Goal: Task Accomplishment & Management: Manage account settings

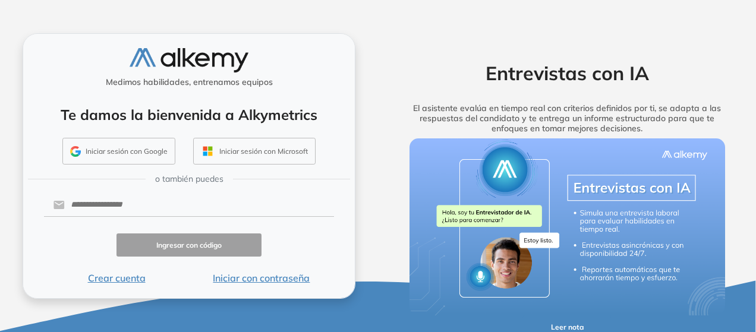
scroll to position [6, 0]
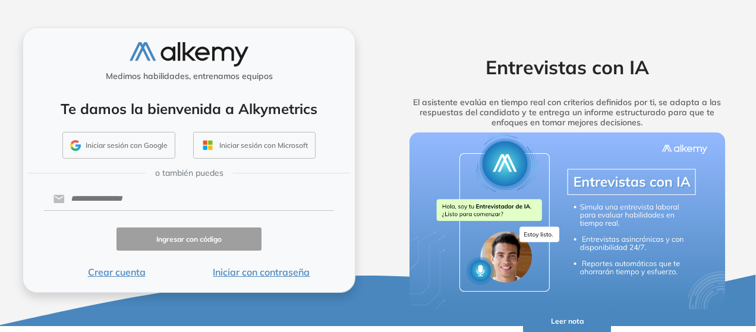
click at [258, 273] on button "Iniciar con contraseña" at bounding box center [261, 272] width 145 height 14
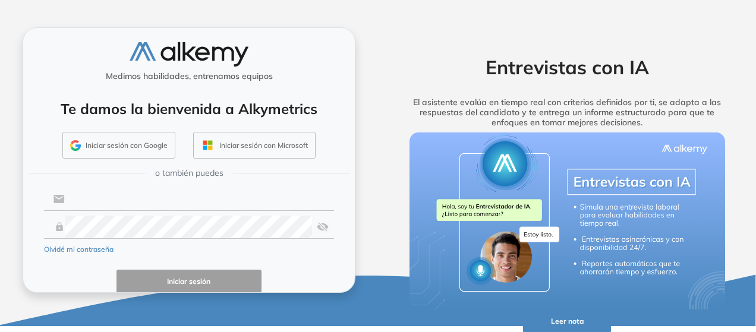
type input "**********"
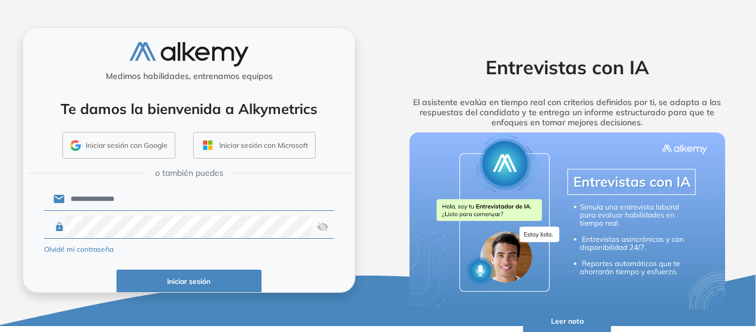
click at [208, 274] on button "Iniciar sesión" at bounding box center [188, 281] width 145 height 23
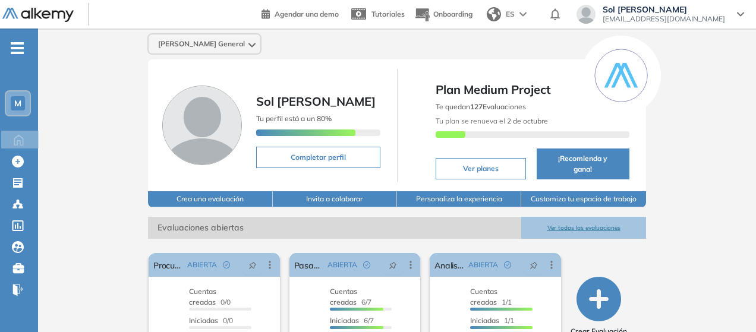
scroll to position [119, 0]
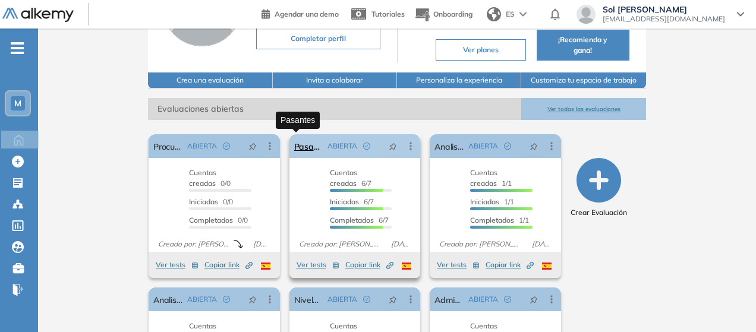
click at [294, 142] on link "Pasantes" at bounding box center [308, 146] width 29 height 24
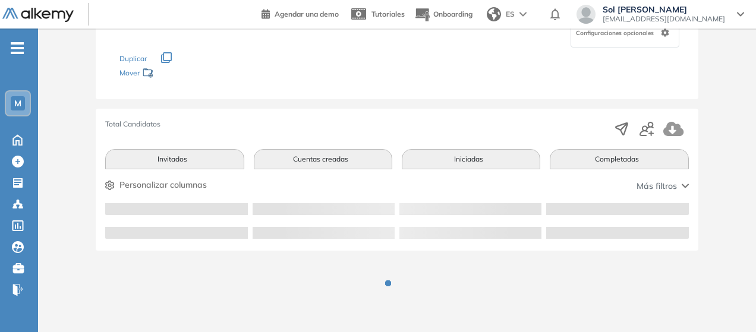
scroll to position [116, 0]
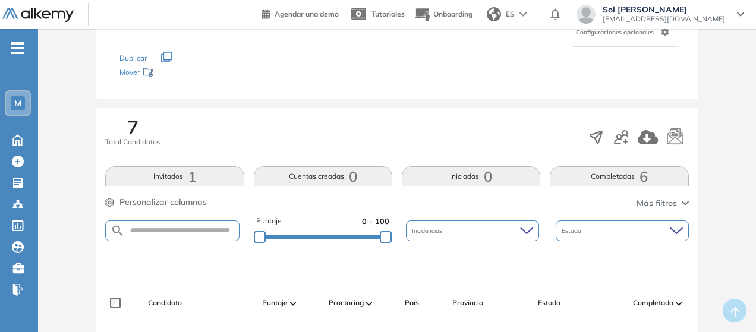
click at [604, 179] on button "Completadas 6" at bounding box center [618, 176] width 138 height 20
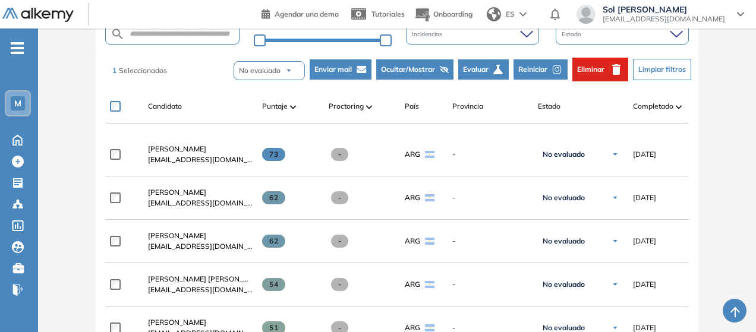
scroll to position [295, 0]
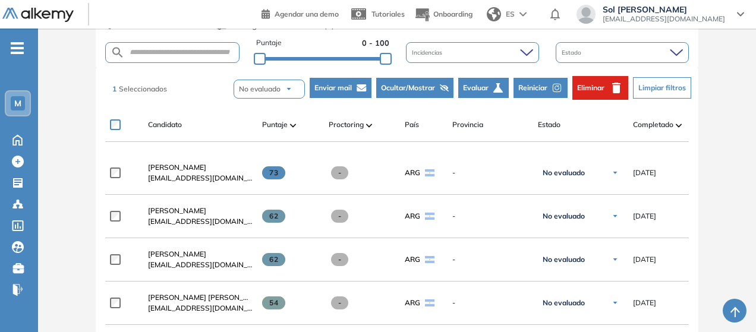
click at [609, 81] on icon "button" at bounding box center [616, 88] width 14 height 14
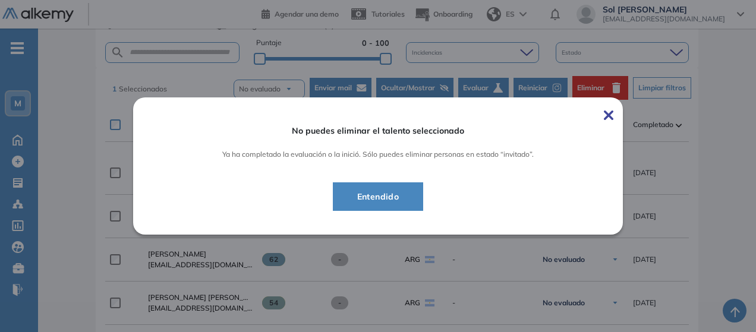
click at [408, 187] on button "Entendido" at bounding box center [378, 196] width 91 height 29
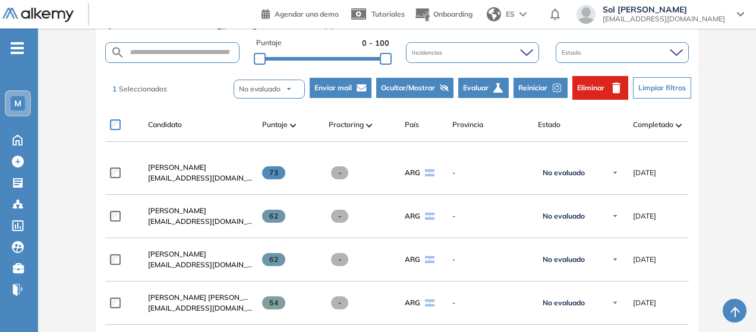
click at [592, 92] on span "Eliminar" at bounding box center [590, 88] width 27 height 11
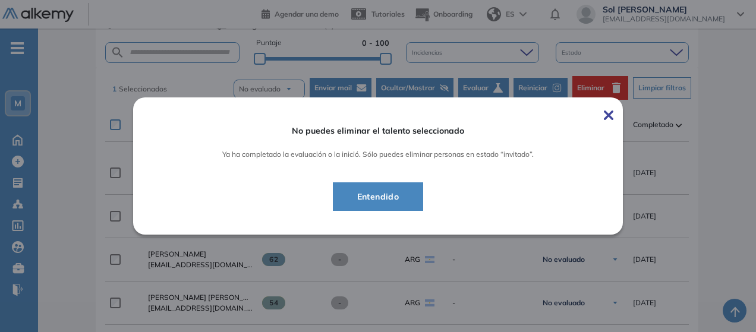
click at [375, 197] on span "Entendido" at bounding box center [377, 196] width 61 height 14
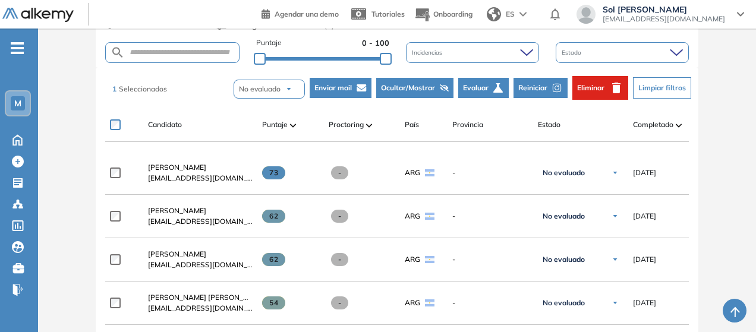
click at [612, 84] on icon "button" at bounding box center [616, 88] width 14 height 14
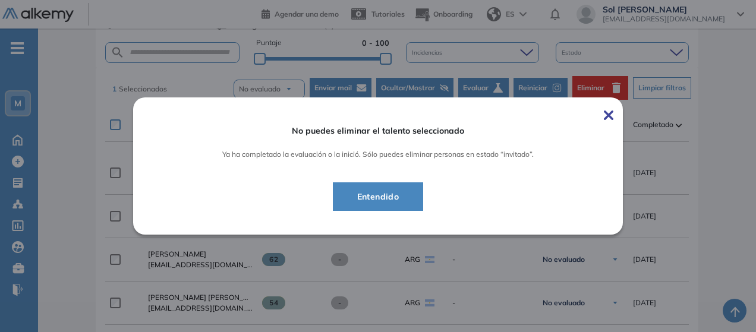
click at [611, 115] on img at bounding box center [609, 115] width 10 height 10
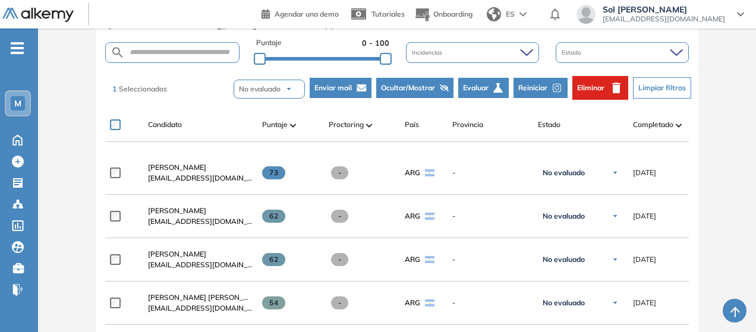
click at [403, 88] on span "Ocultar/Mostrar" at bounding box center [408, 88] width 54 height 11
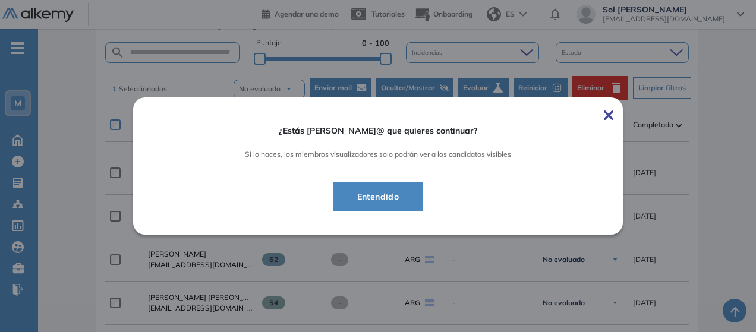
click at [394, 195] on span "Entendido" at bounding box center [377, 196] width 61 height 14
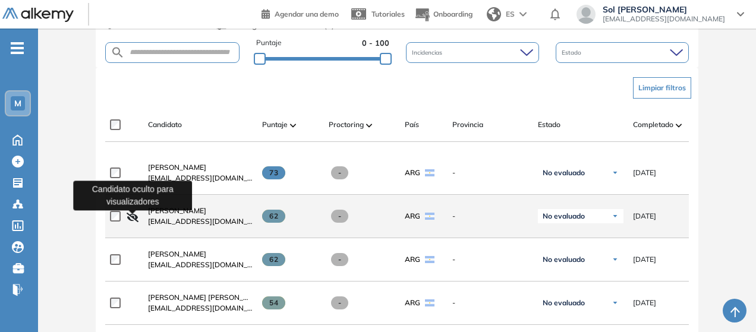
click at [132, 219] on icon "button" at bounding box center [133, 218] width 12 height 10
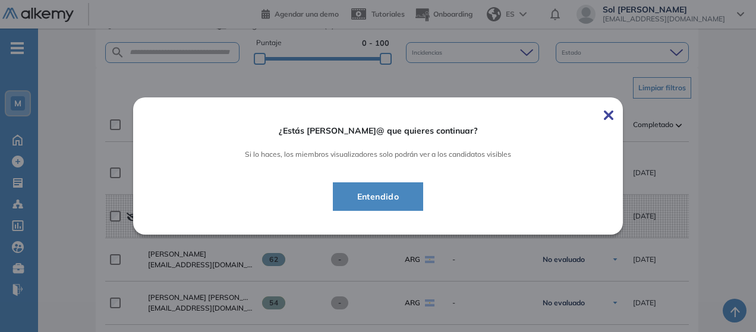
click at [419, 201] on button "Entendido" at bounding box center [378, 196] width 91 height 29
